Goal: Complete application form

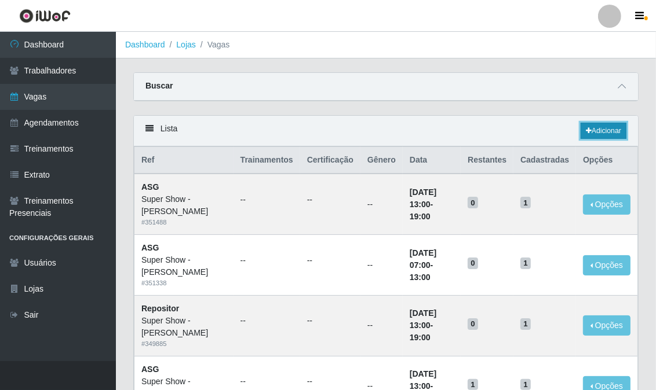
click at [612, 128] on link "Adicionar" at bounding box center [603, 131] width 46 height 16
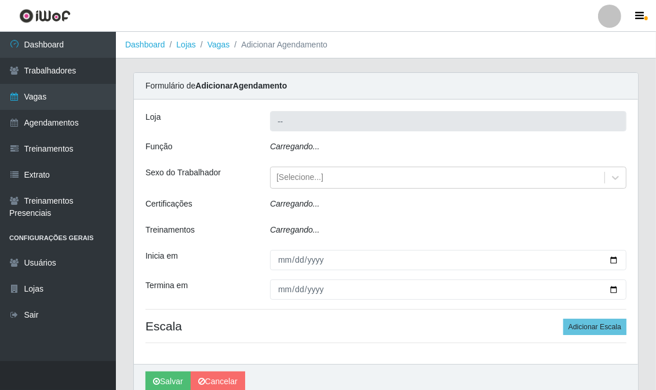
type input "Super Show - [PERSON_NAME]"
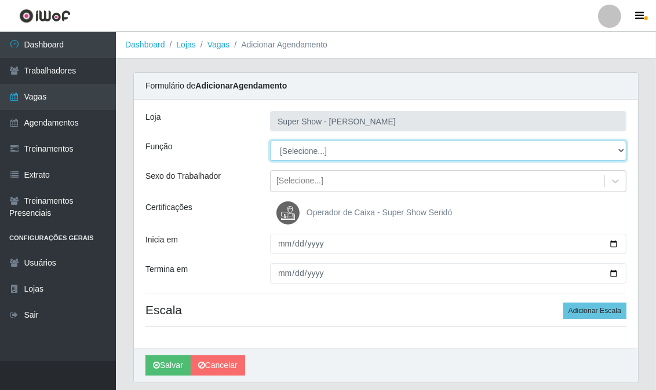
click at [327, 151] on select "[Selecione...] ASG Auxiliar de Estacionamento Balconista Embalador Embalador + …" at bounding box center [448, 151] width 356 height 20
click at [327, 148] on select "[Selecione...] ASG Auxiliar de Estacionamento Balconista Embalador Embalador + …" at bounding box center [448, 151] width 356 height 20
select select "16"
click at [270, 141] on select "[Selecione...] ASG Auxiliar de Estacionamento Balconista Embalador Embalador + …" at bounding box center [448, 151] width 356 height 20
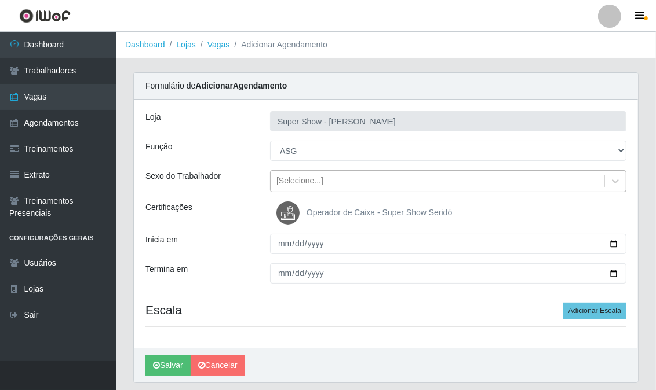
click at [297, 183] on div "[Selecione...]" at bounding box center [299, 181] width 47 height 12
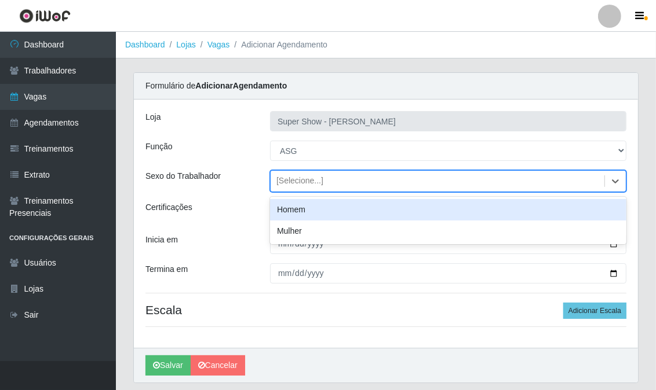
click at [297, 183] on div "[Selecione...]" at bounding box center [299, 181] width 47 height 12
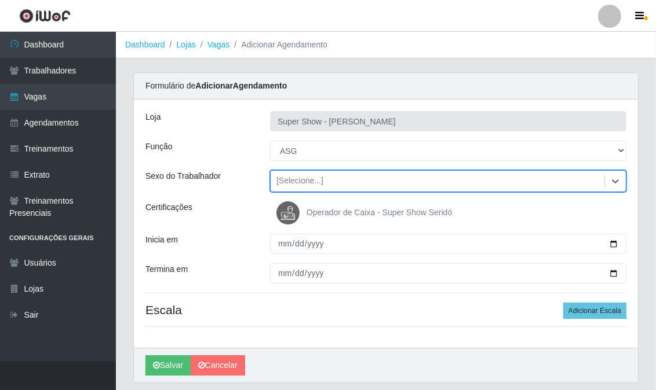
click at [282, 212] on img at bounding box center [290, 213] width 28 height 23
click at [0, 0] on input "Operador de Caixa - Super Show Seridó" at bounding box center [0, 0] width 0 height 0
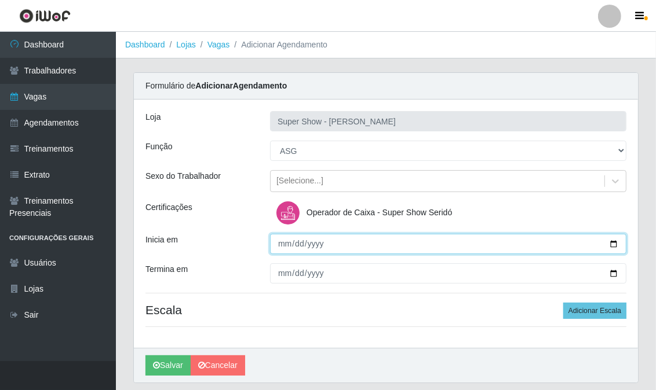
click at [284, 244] on input "Inicia em" at bounding box center [448, 244] width 356 height 20
click at [285, 244] on input "Inicia em" at bounding box center [448, 244] width 356 height 20
type input "[DATE]"
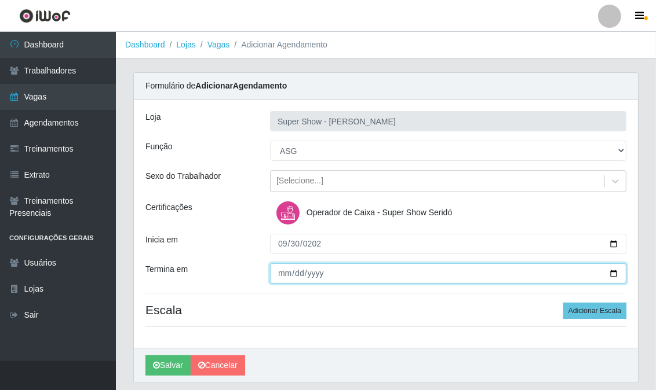
click at [276, 275] on input "Termina em" at bounding box center [448, 274] width 356 height 20
type input "[DATE]"
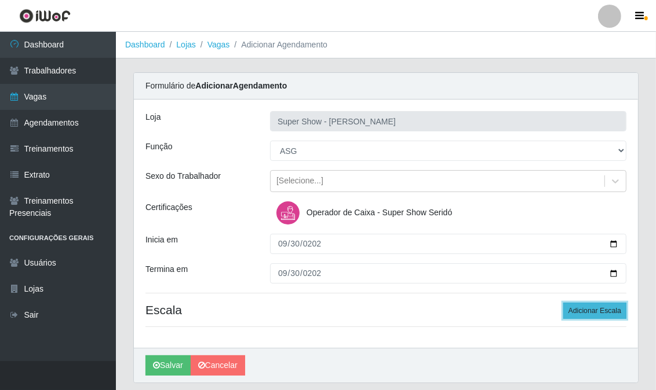
click at [575, 309] on button "Adicionar Escala" at bounding box center [594, 311] width 63 height 16
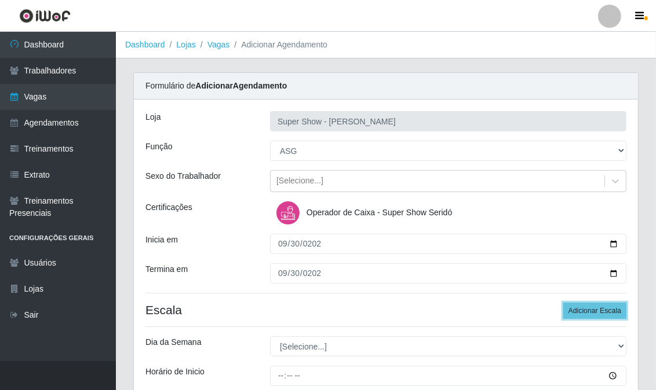
scroll to position [64, 0]
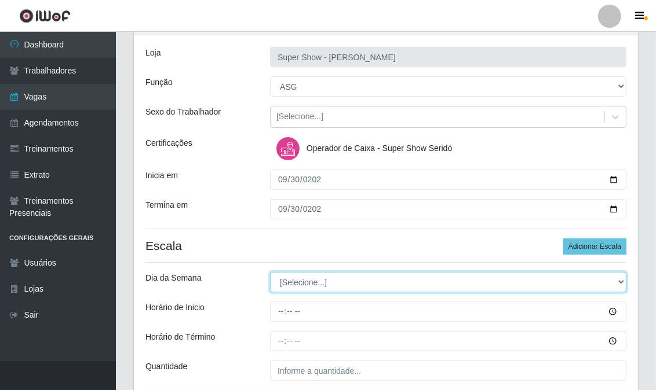
click at [316, 276] on select "[Selecione...] Segunda Terça Quarta Quinta Sexta Sábado Domingo" at bounding box center [448, 282] width 356 height 20
select select "2"
click at [270, 272] on select "[Selecione...] Segunda Terça Quarta Quinta Sexta Sábado Domingo" at bounding box center [448, 282] width 356 height 20
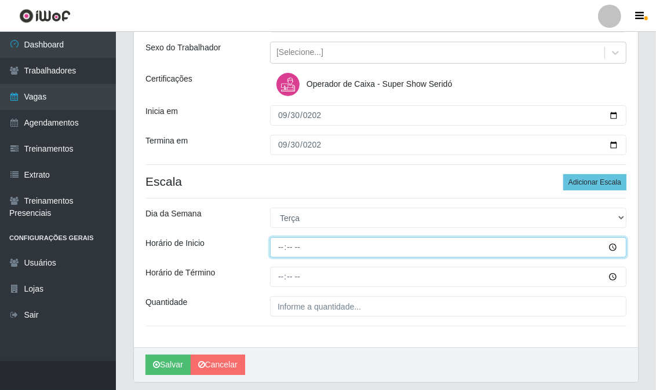
click at [286, 250] on input "Horário de Inicio" at bounding box center [448, 247] width 356 height 20
type input "13:00"
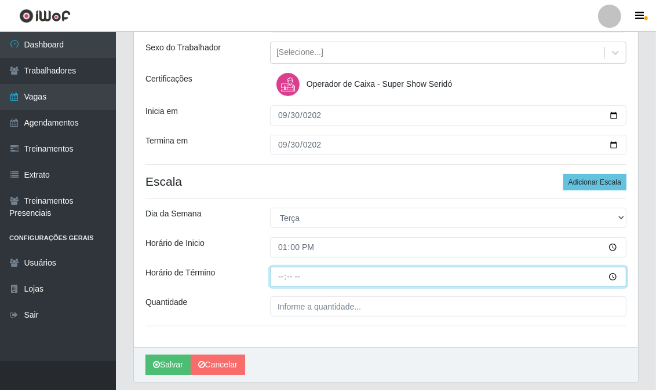
click at [286, 276] on input "Horário de Término" at bounding box center [448, 277] width 356 height 20
type input "19:00"
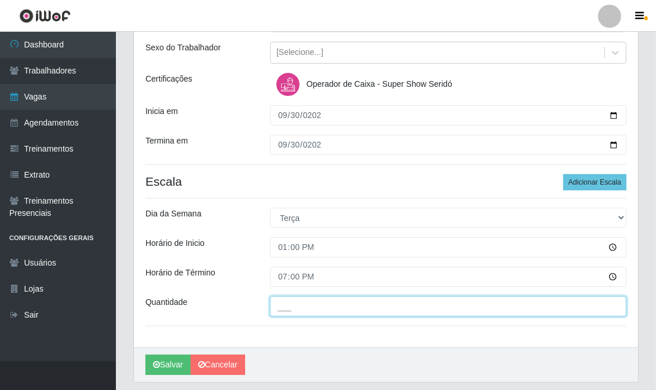
click at [284, 312] on input "___" at bounding box center [448, 307] width 356 height 20
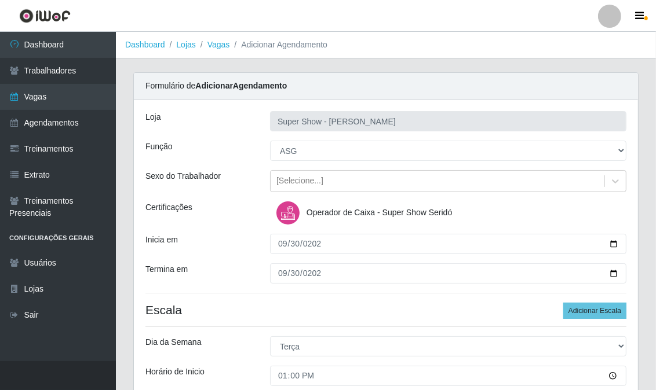
scroll to position [64, 0]
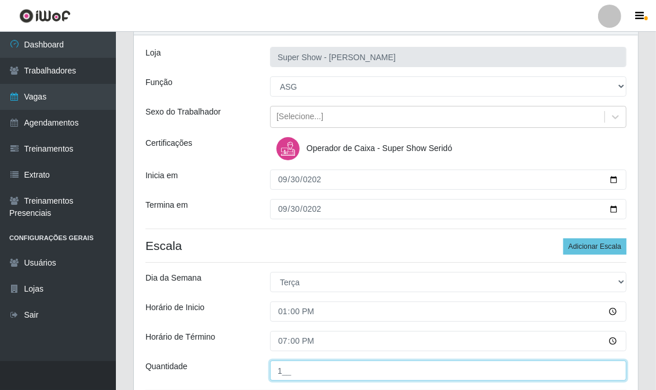
type input "1__"
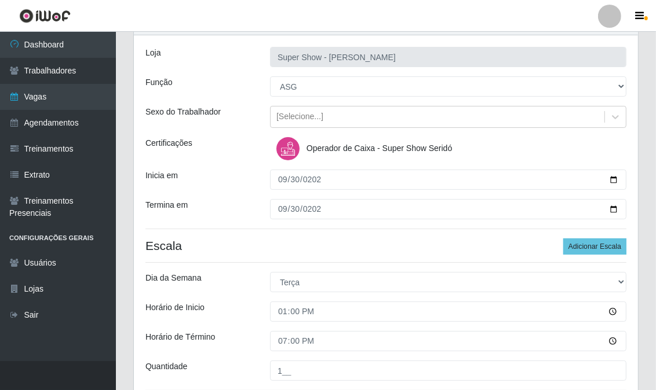
click at [288, 149] on img at bounding box center [290, 148] width 28 height 23
click at [0, 0] on input "Operador de Caixa - Super Show Seridó" at bounding box center [0, 0] width 0 height 0
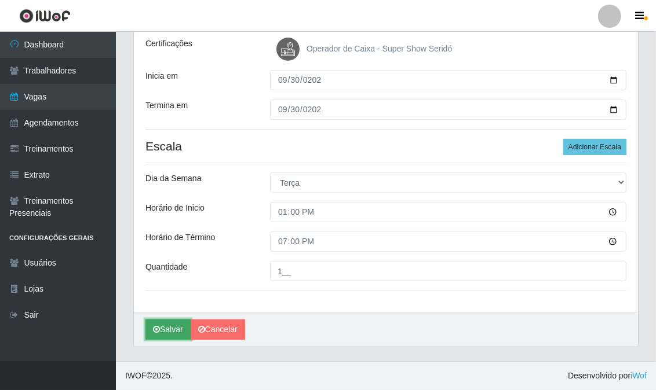
click at [160, 327] on button "Salvar" at bounding box center [167, 330] width 45 height 20
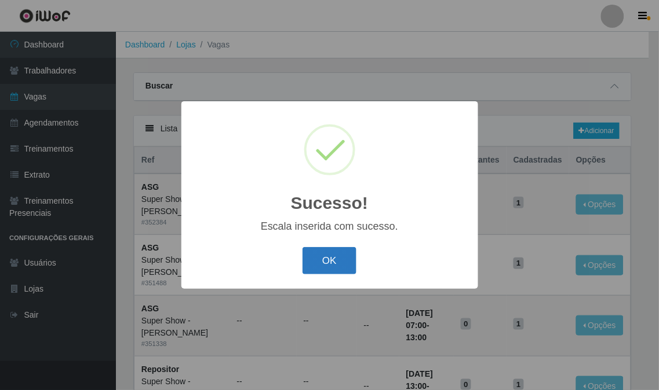
click at [325, 258] on button "OK" at bounding box center [329, 260] width 54 height 27
